Goal: Task Accomplishment & Management: Use online tool/utility

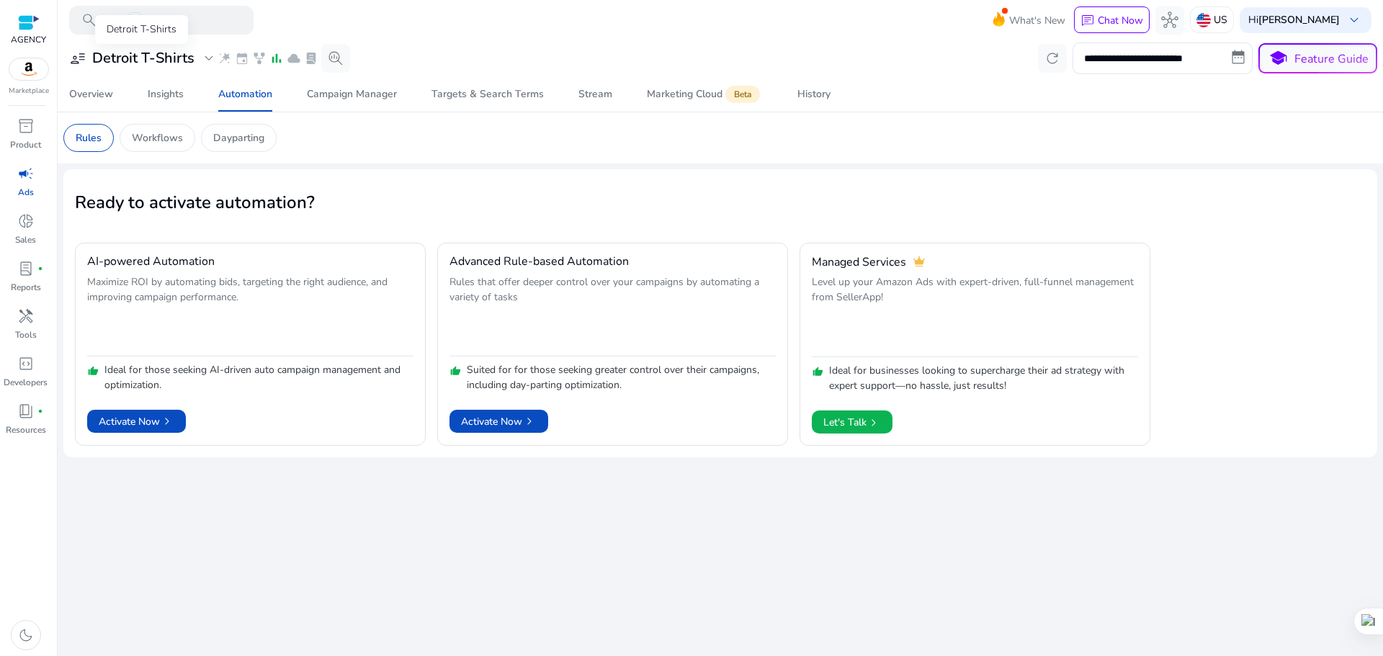
click at [140, 58] on h3 "Detroit T-Shirts" at bounding box center [143, 58] width 102 height 17
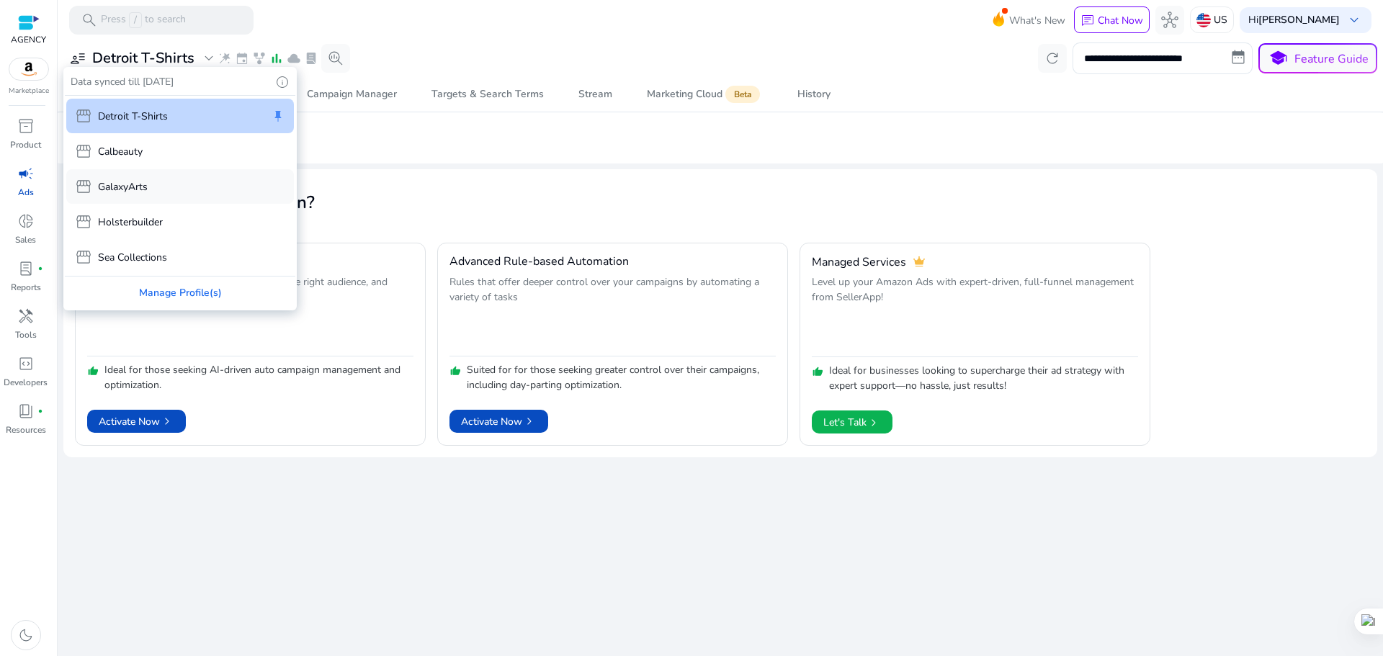
click at [142, 189] on p "GalaxyArts" at bounding box center [123, 186] width 50 height 15
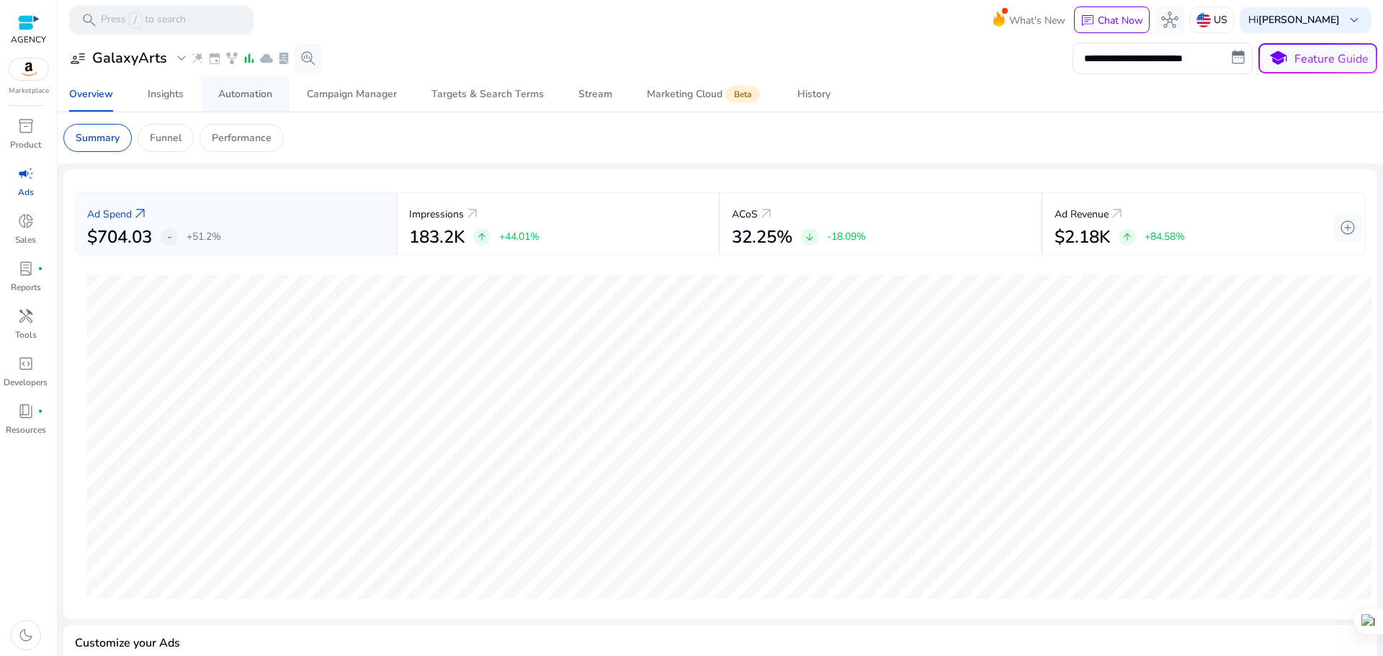
click at [268, 97] on div "Automation" at bounding box center [245, 94] width 54 height 10
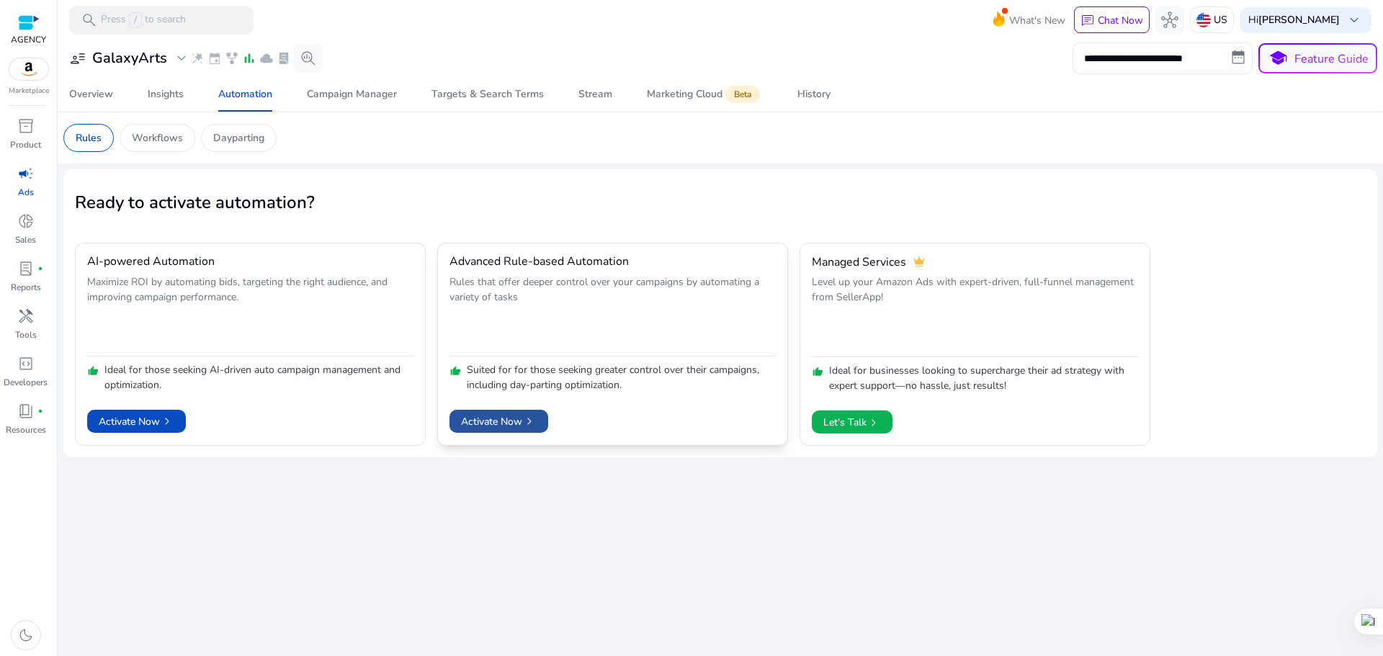
click at [479, 421] on span "Activate Now chevron_right" at bounding box center [499, 421] width 76 height 15
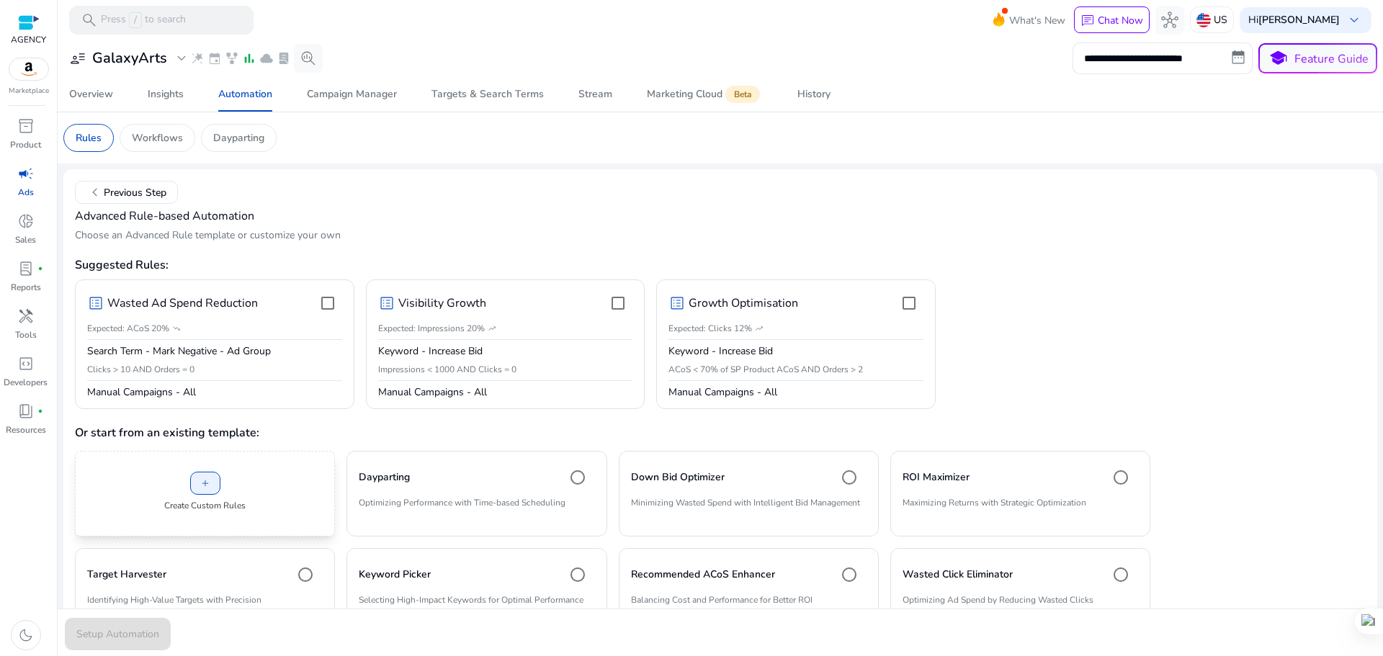
click at [220, 481] on div "add Create Custom Rules" at bounding box center [205, 494] width 260 height 86
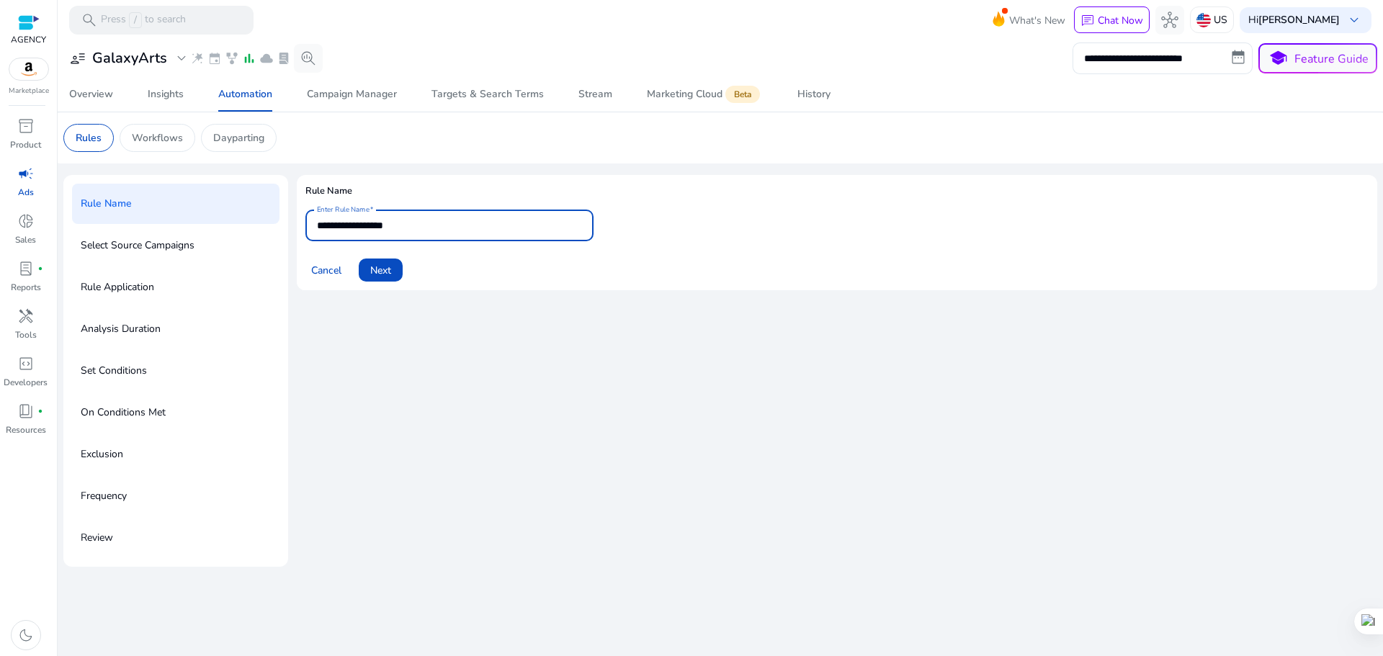
click at [451, 219] on input "**********" at bounding box center [449, 226] width 265 height 16
type input "*"
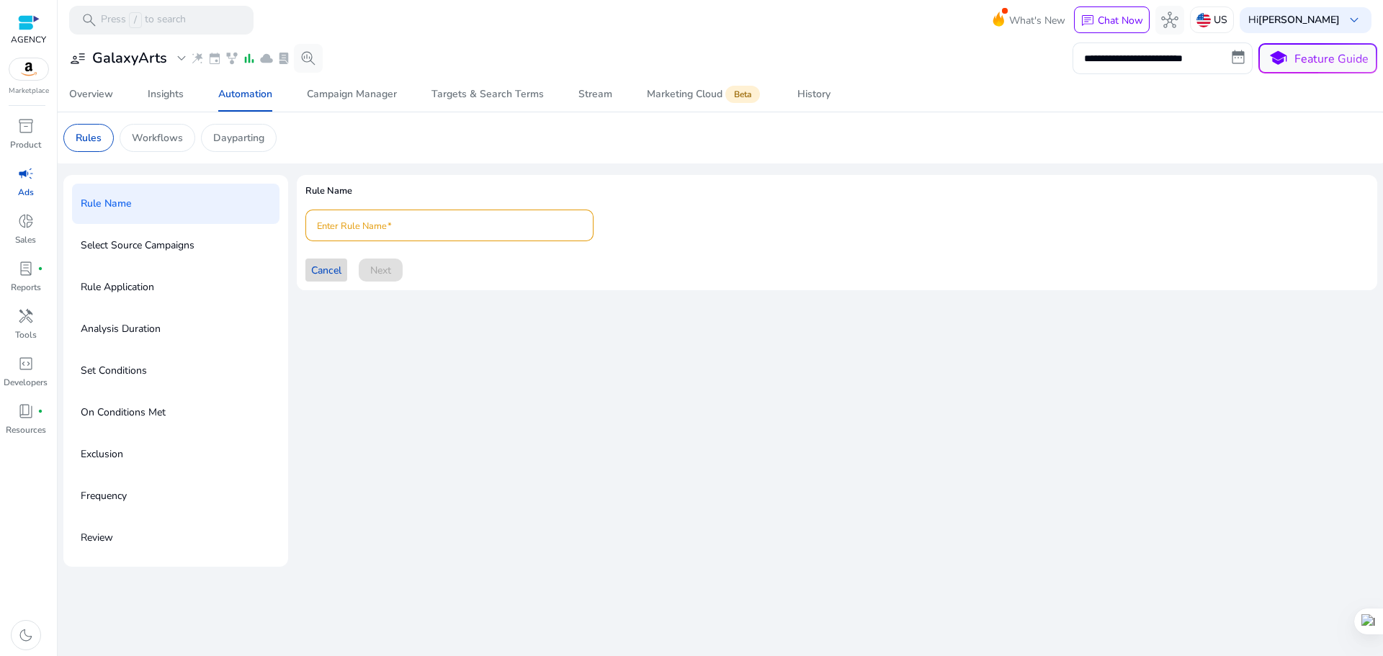
click at [322, 273] on span "Cancel" at bounding box center [326, 270] width 30 height 15
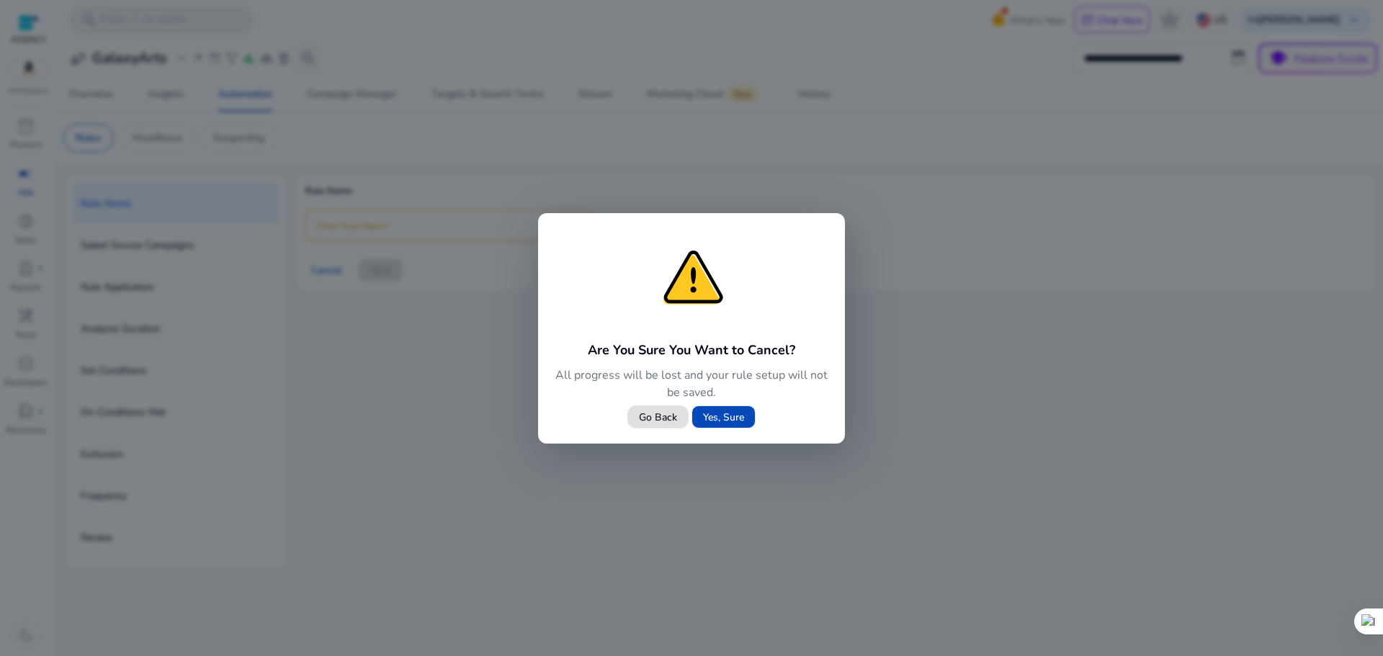
click at [739, 416] on span "Yes, Sure" at bounding box center [723, 417] width 41 height 15
